Goal: Information Seeking & Learning: Learn about a topic

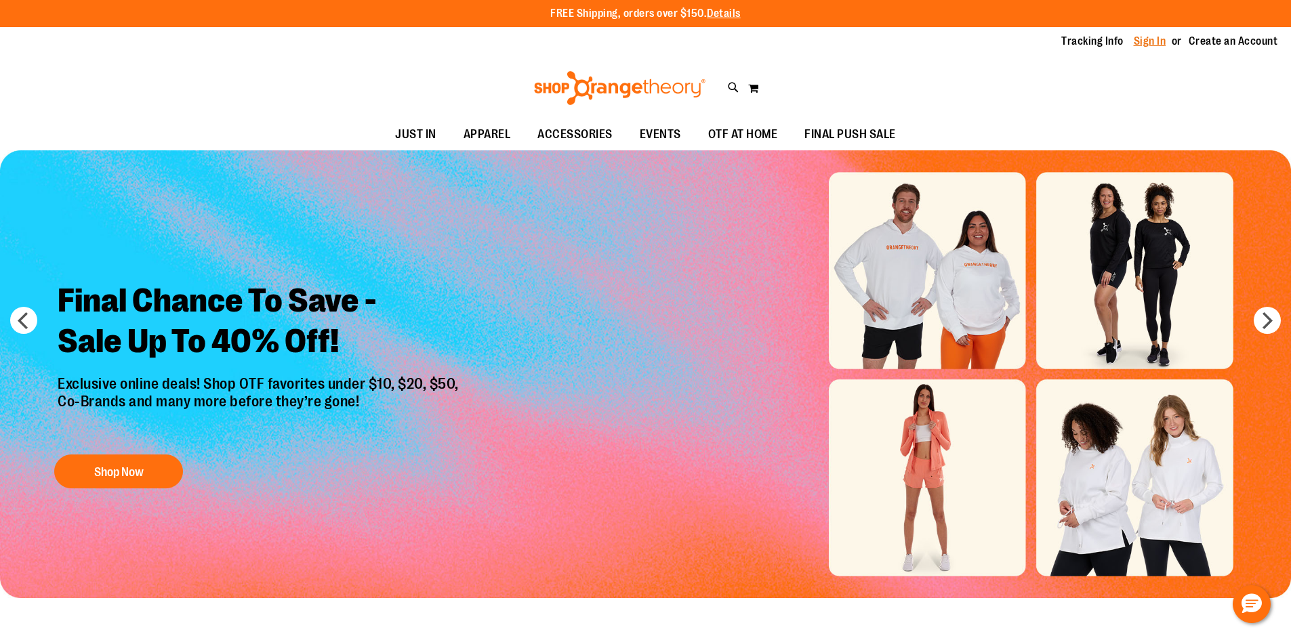
click at [1151, 39] on link "Sign In" at bounding box center [1149, 41] width 33 height 15
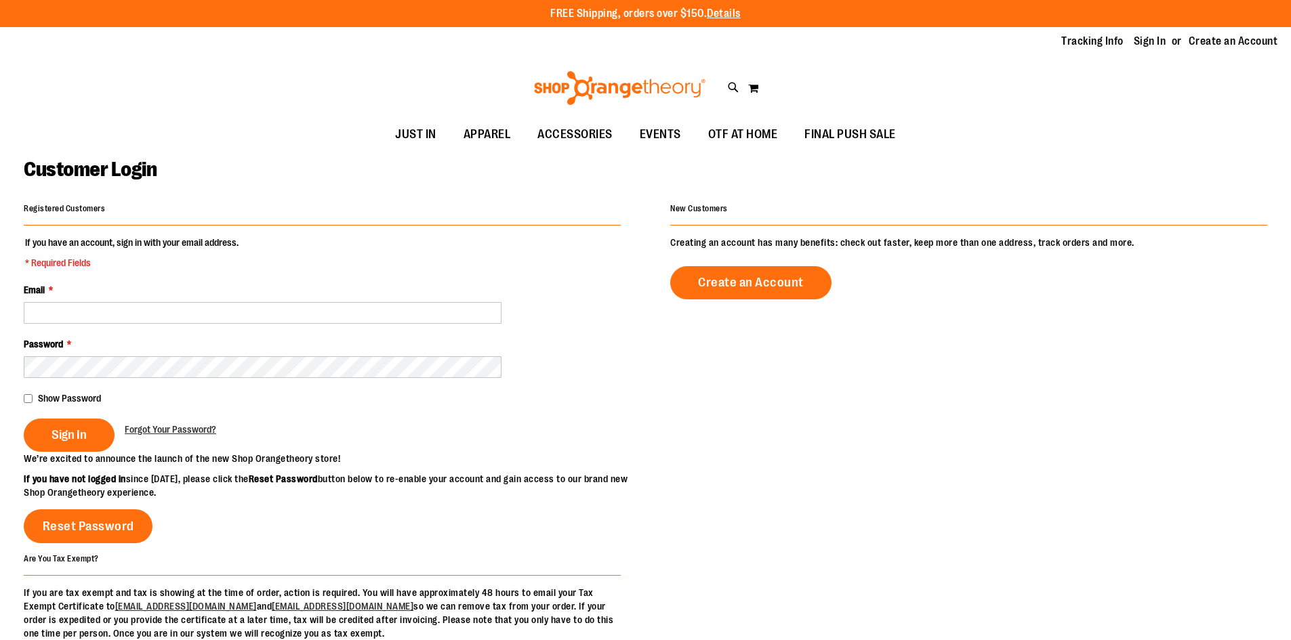
click at [230, 300] on div "Email *" at bounding box center [322, 303] width 597 height 41
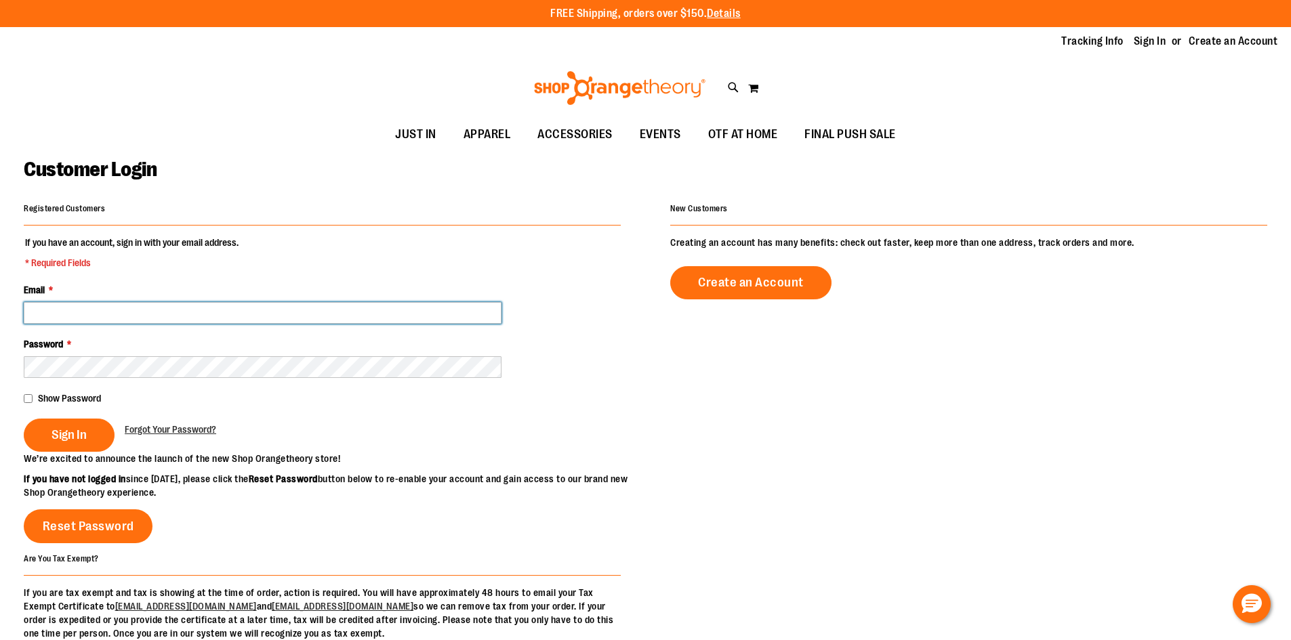
click at [231, 311] on input "Email *" at bounding box center [263, 313] width 478 height 22
type input "**********"
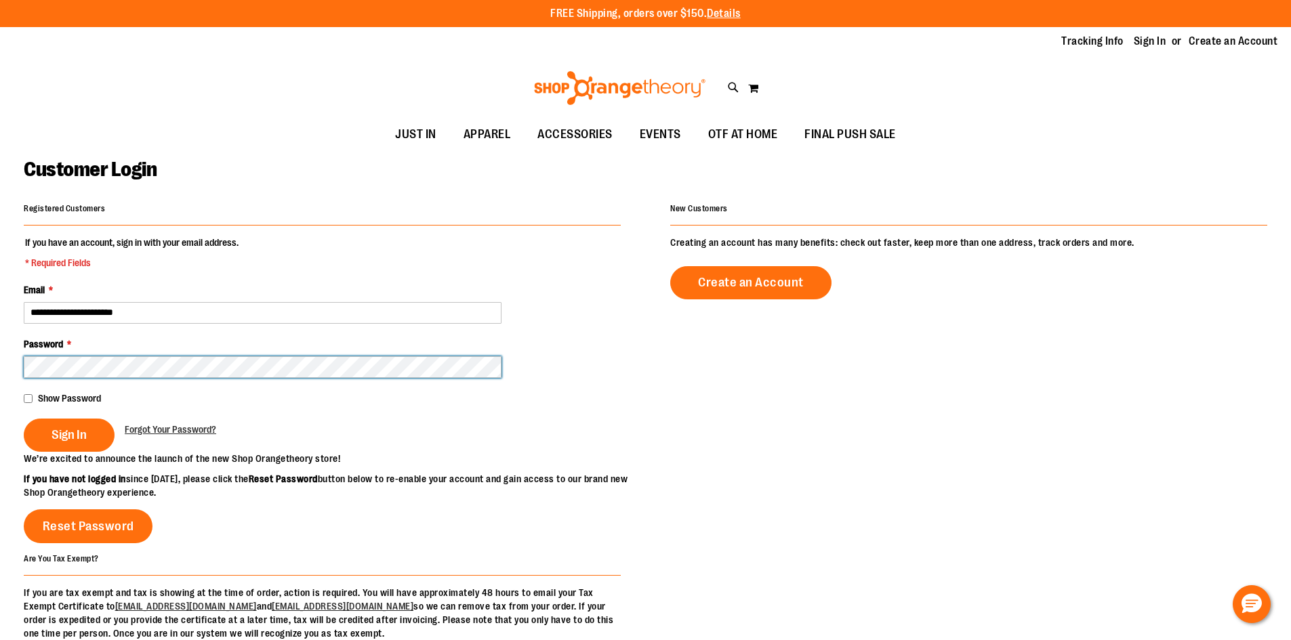
click at [24, 419] on button "Sign In" at bounding box center [69, 435] width 91 height 33
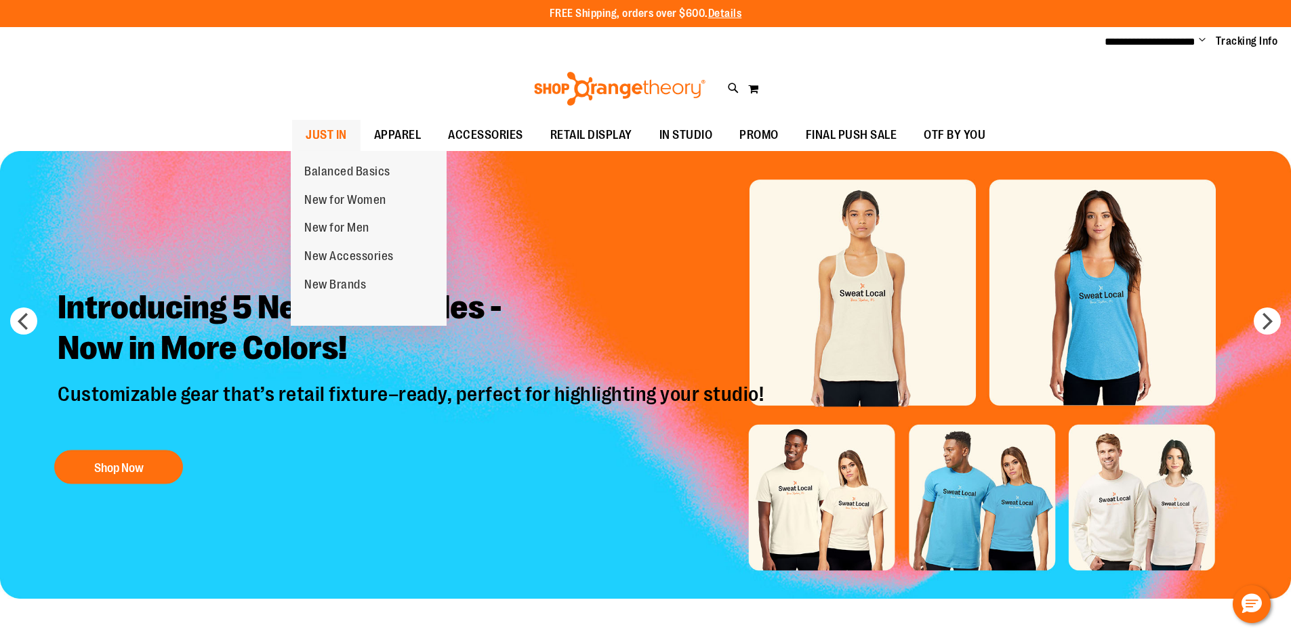
click at [333, 133] on span "JUST IN" at bounding box center [326, 135] width 41 height 30
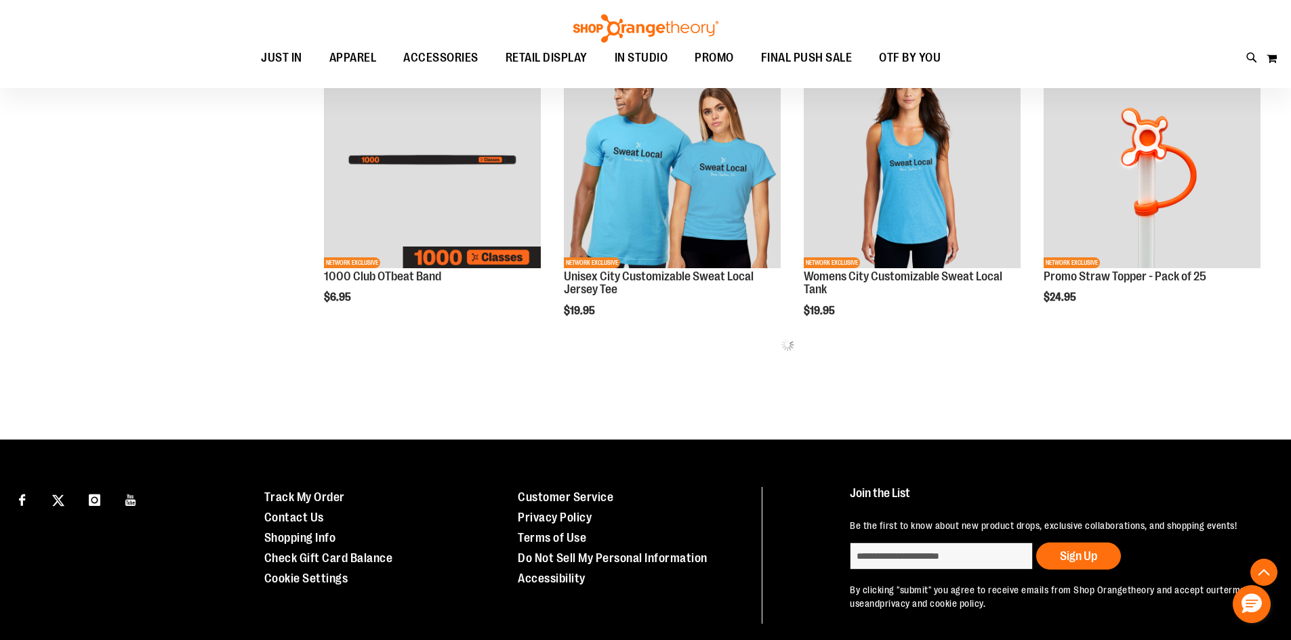
scroll to position [865, 0]
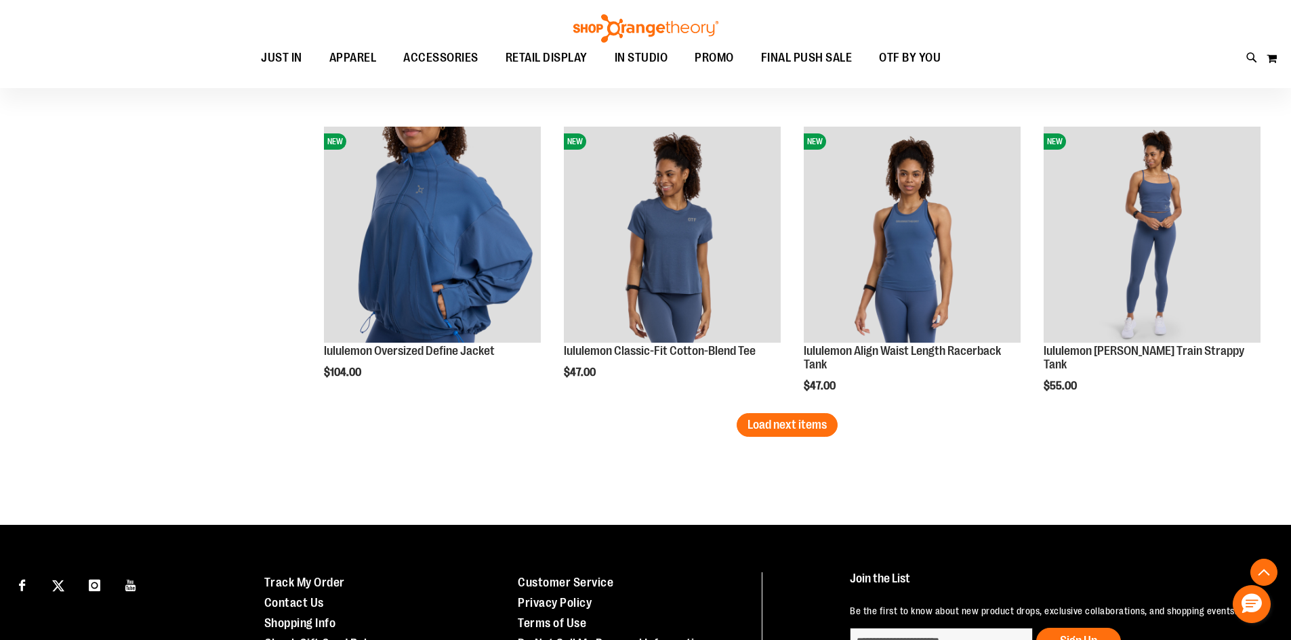
scroll to position [2559, 0]
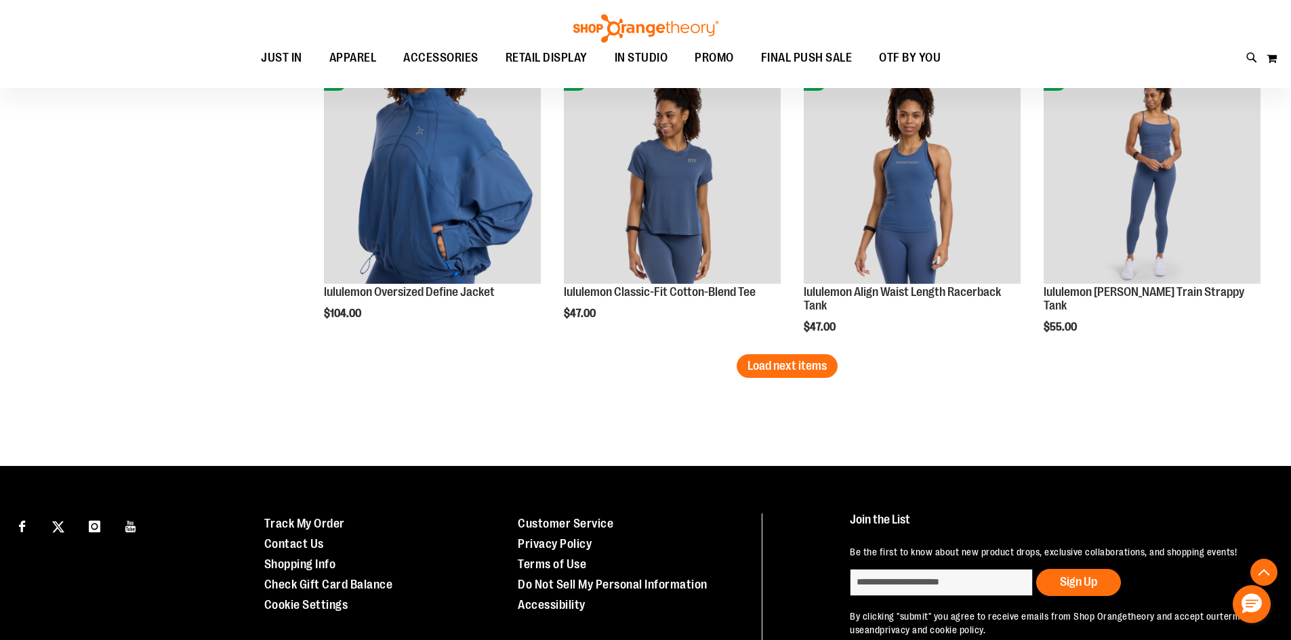
click at [770, 364] on span "Load next items" at bounding box center [786, 366] width 79 height 14
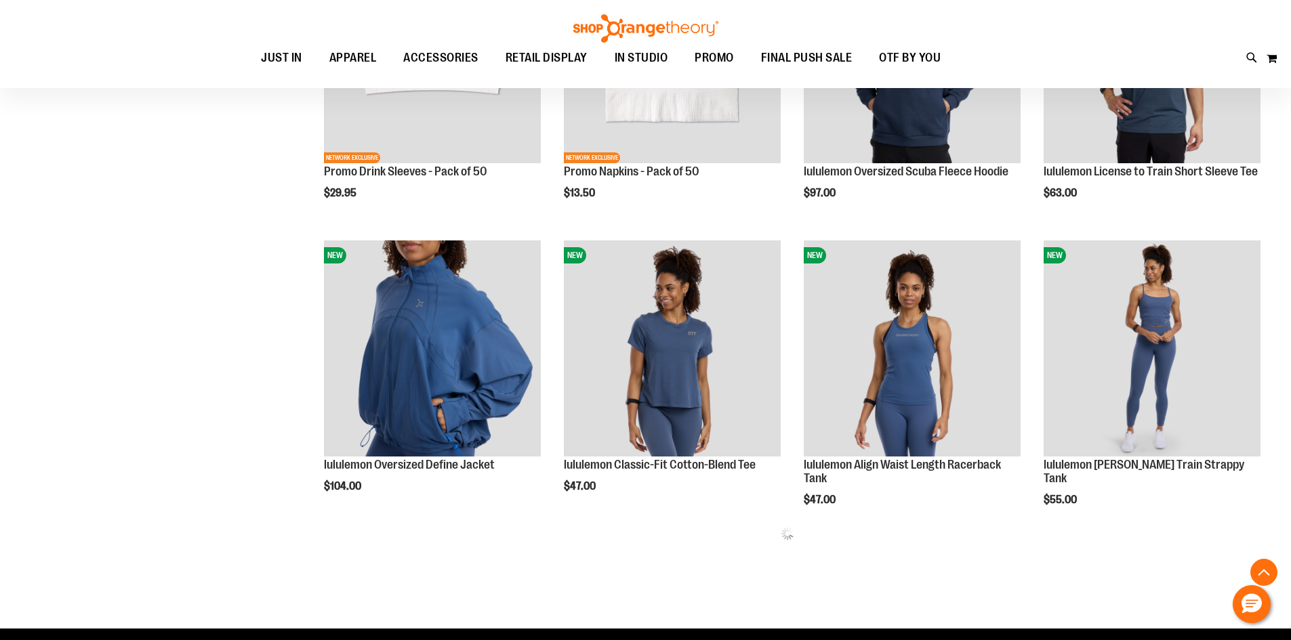
scroll to position [2356, 0]
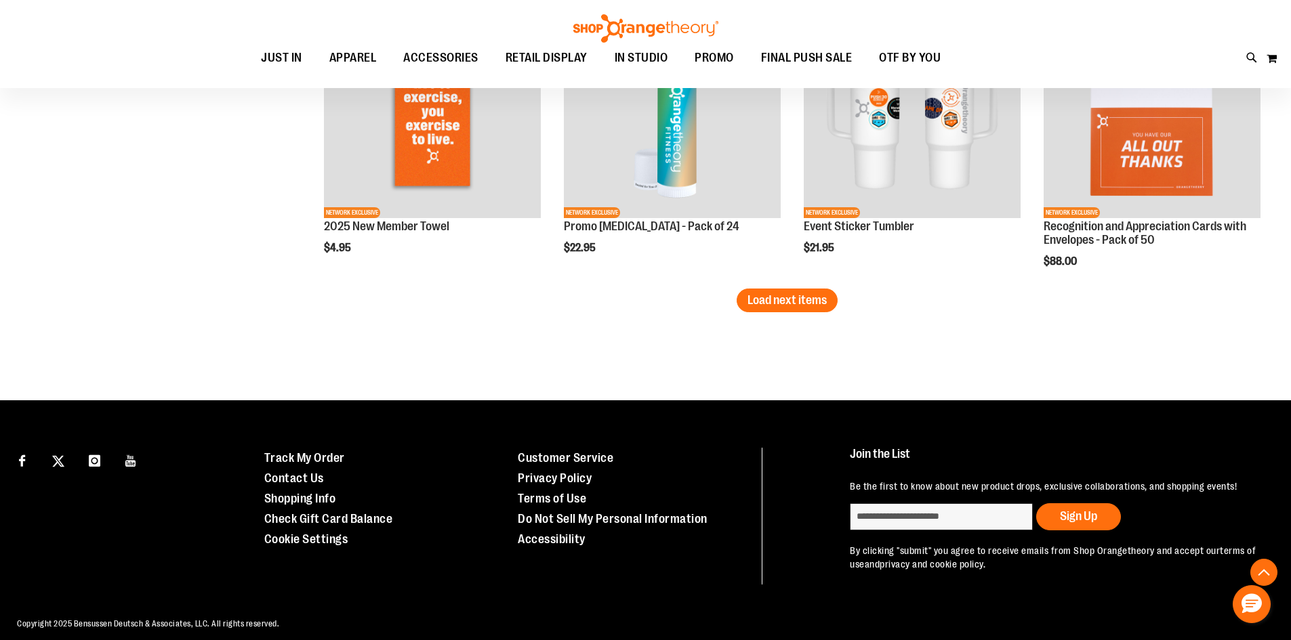
scroll to position [3507, 0]
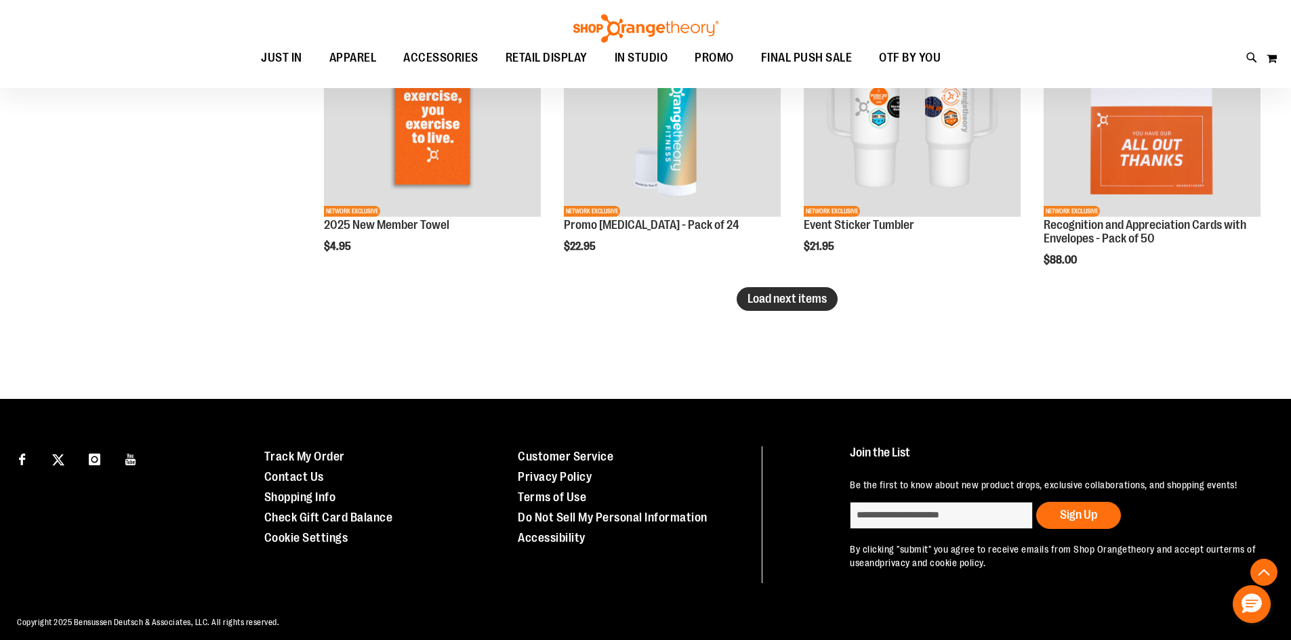
click at [793, 300] on span "Load next items" at bounding box center [786, 299] width 79 height 14
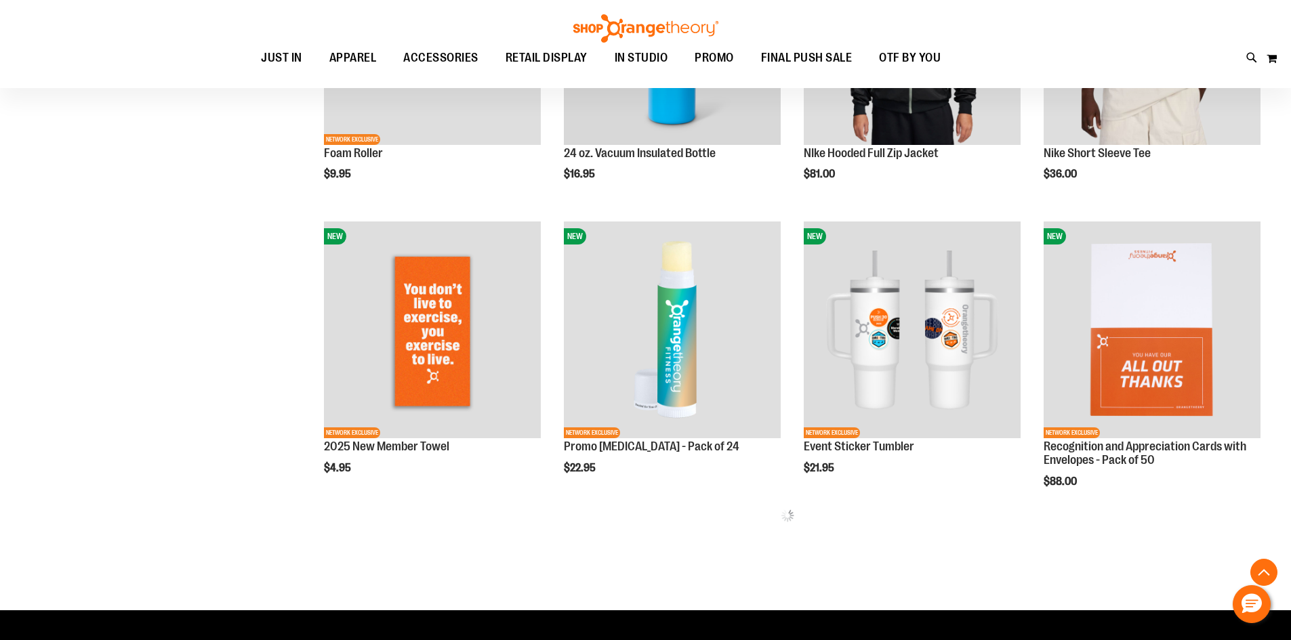
scroll to position [3439, 0]
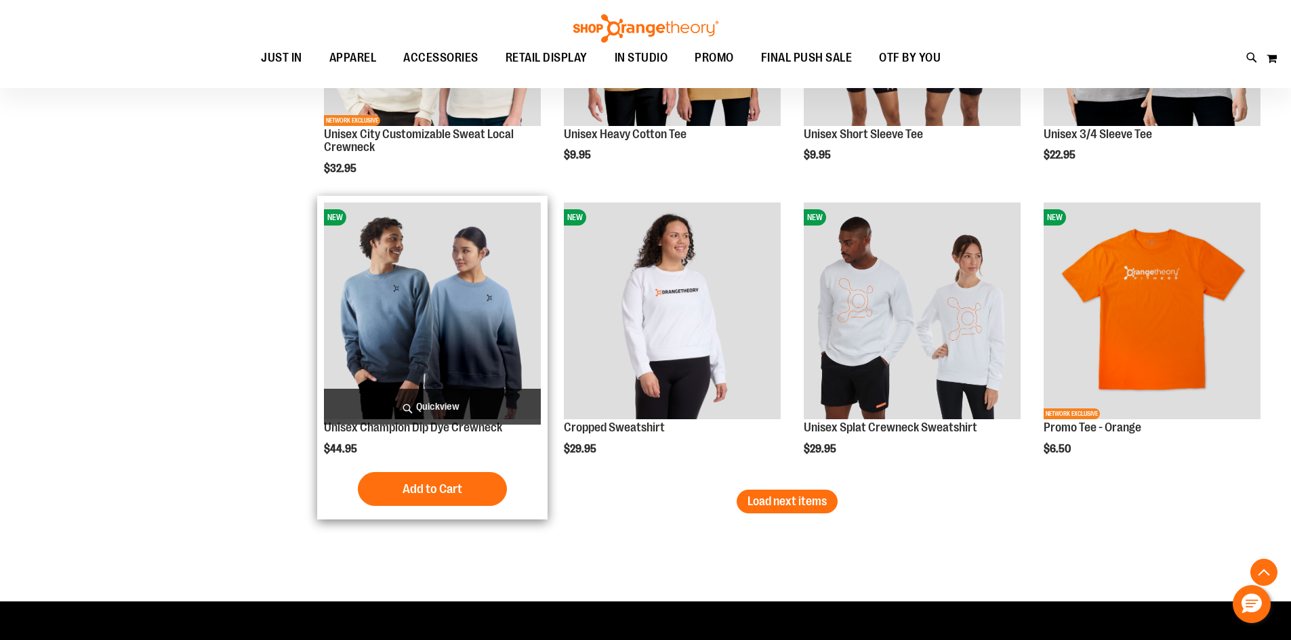
scroll to position [4252, 0]
